Goal: Use online tool/utility: Utilize a website feature to perform a specific function

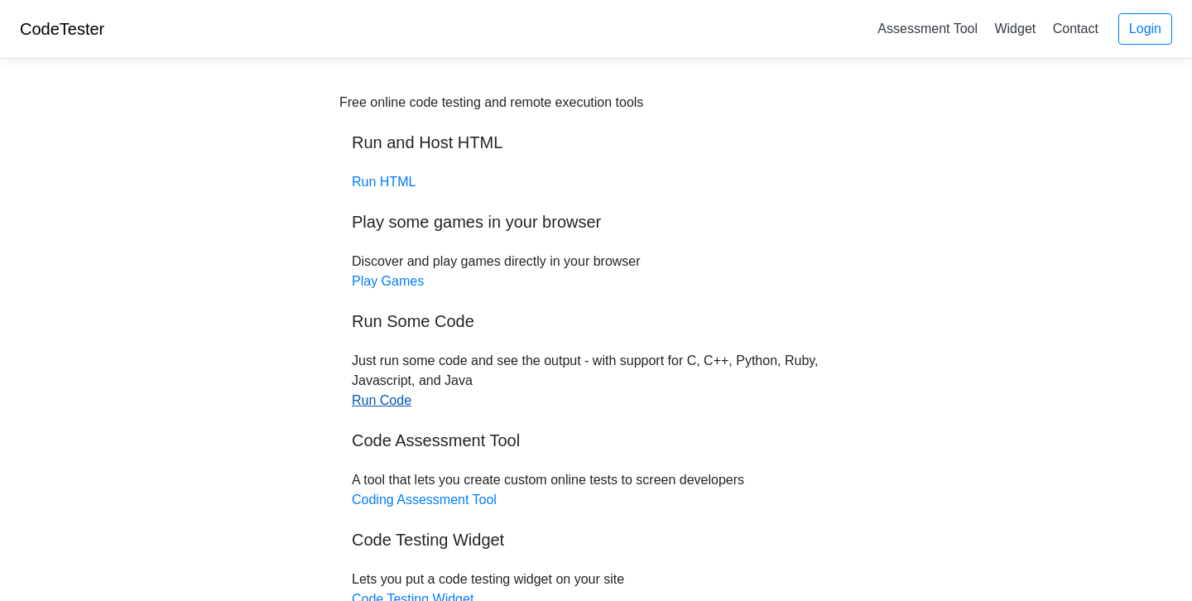
click at [373, 400] on link "Run Code" at bounding box center [382, 400] width 60 height 14
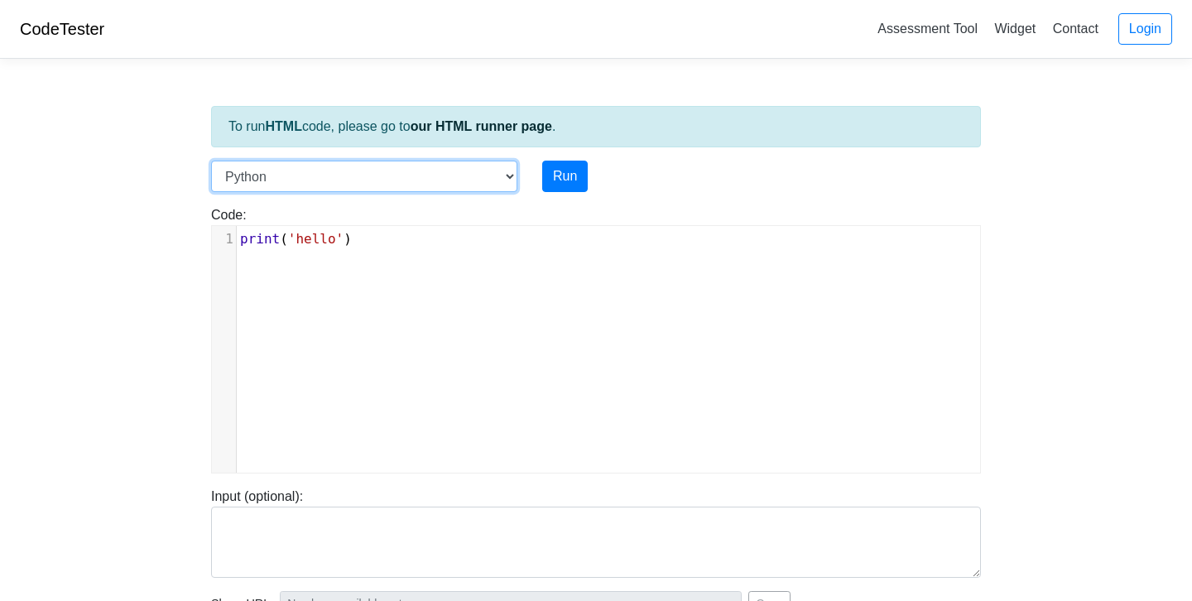
click at [489, 174] on select "C C++ Go Java Javascript Python Ruby" at bounding box center [364, 176] width 306 height 31
select select "c"
click at [211, 161] on select "C C++ Go Java Javascript Python Ruby" at bounding box center [364, 176] width 306 height 31
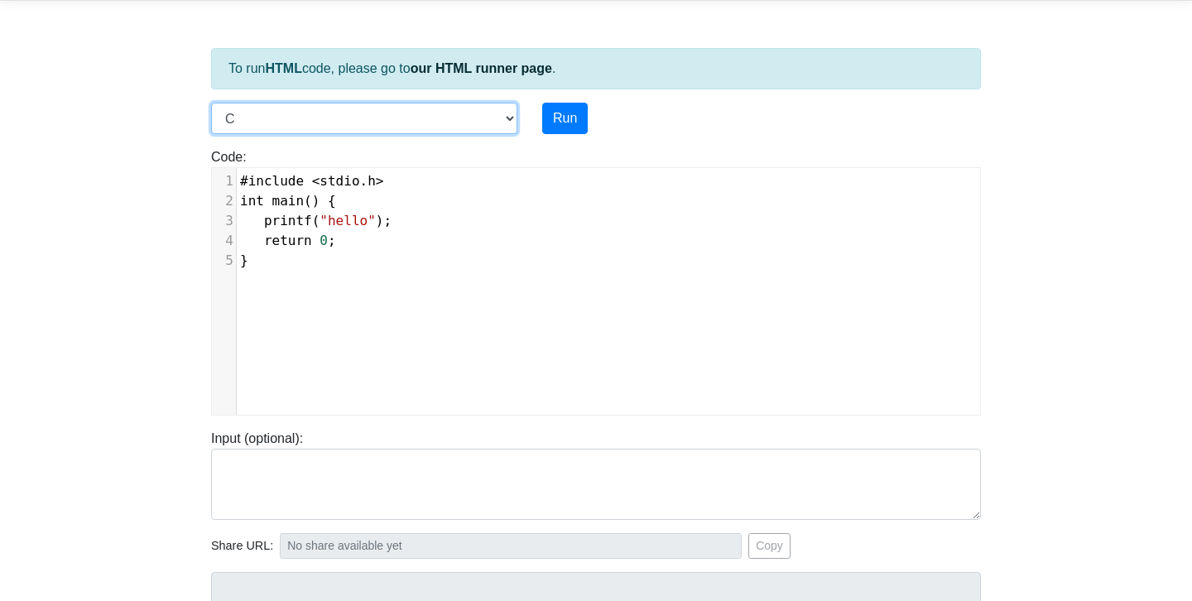
scroll to position [70, 0]
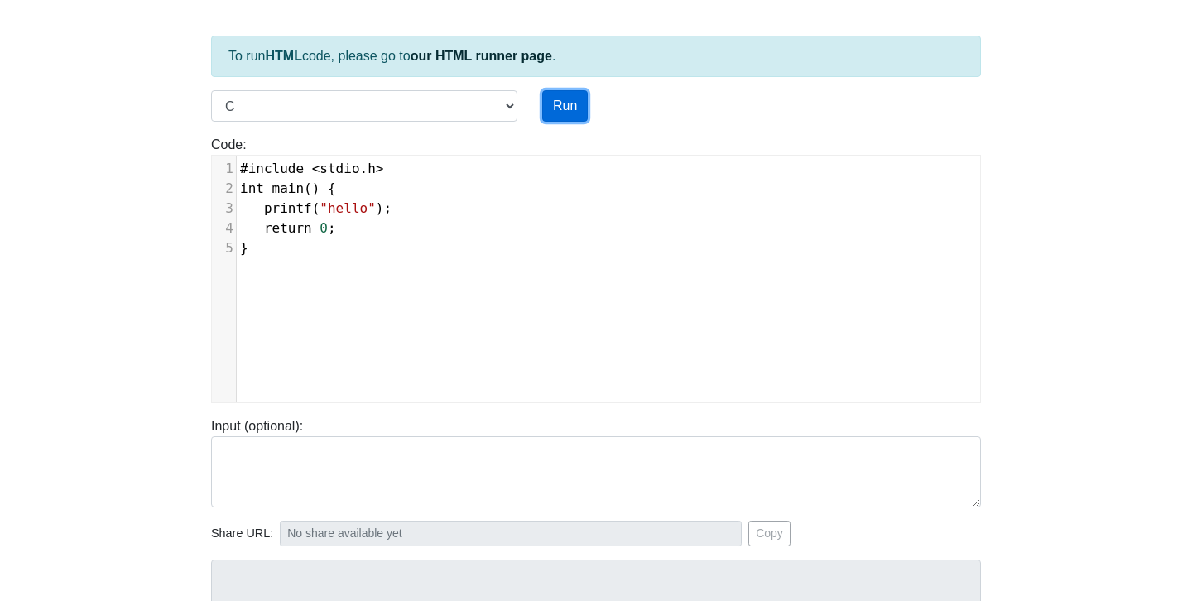
click at [570, 101] on button "Run" at bounding box center [565, 105] width 46 height 31
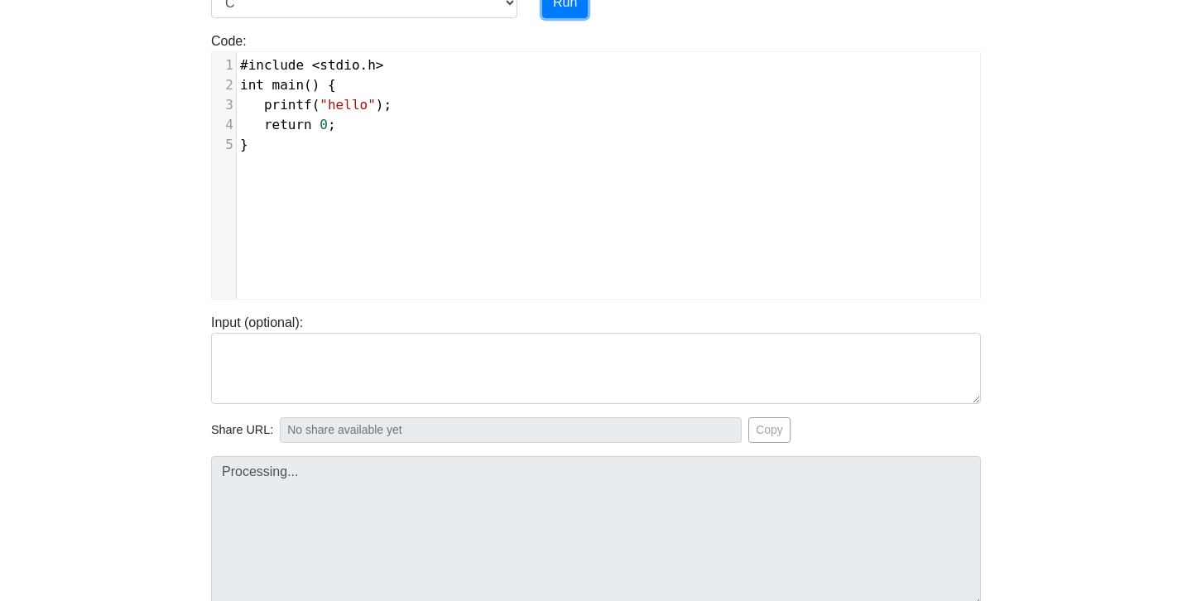
scroll to position [322, 0]
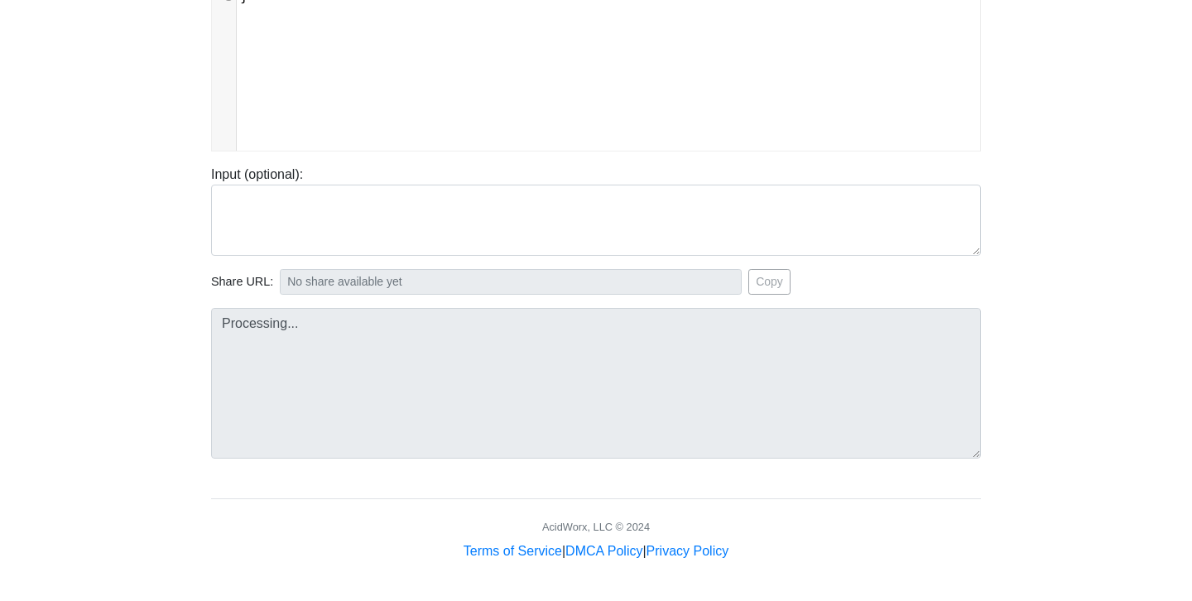
type input "[URL][DOMAIN_NAME]"
type textarea "Stdout: hello"
